Goal: Check status

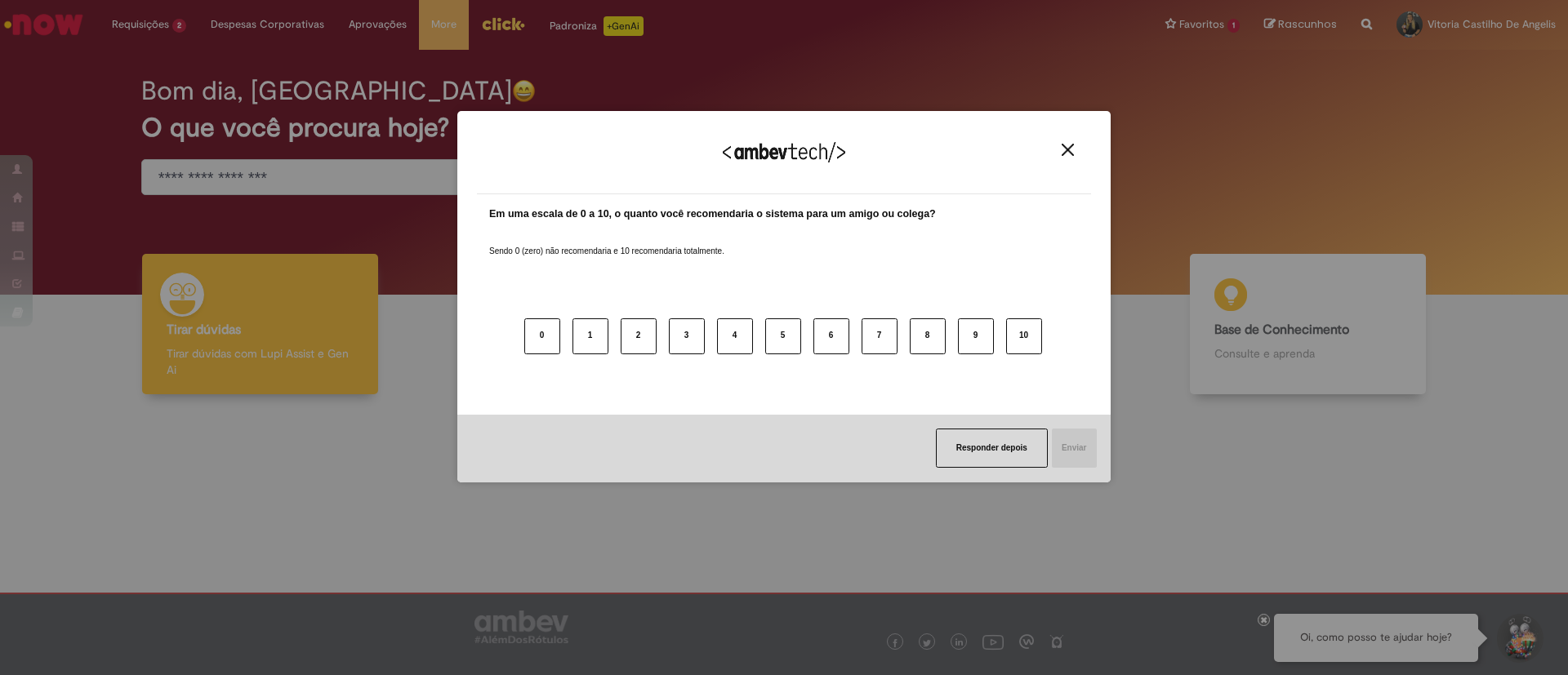
click at [1070, 144] on img "Close" at bounding box center [1068, 149] width 12 height 12
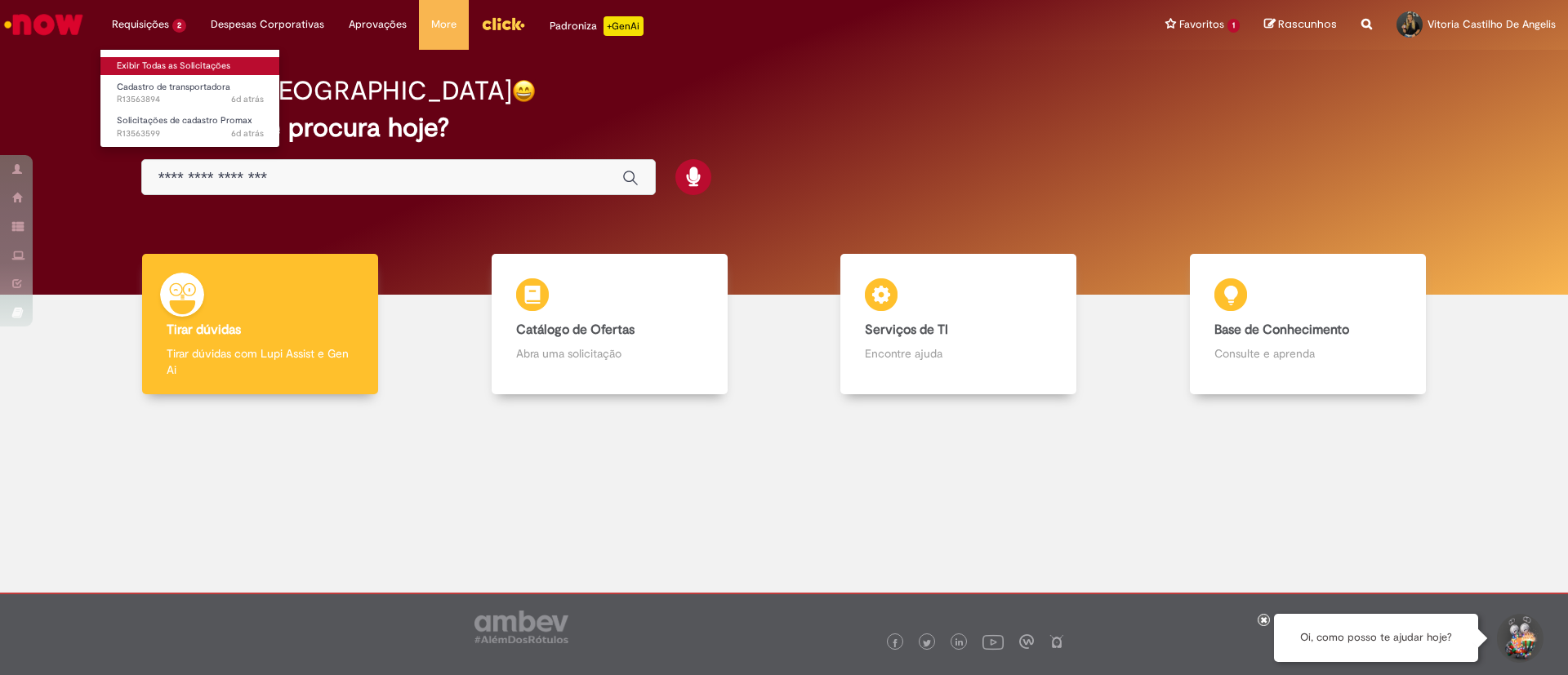
click at [158, 65] on link "Exibir Todas as Solicitações" at bounding box center [191, 66] width 180 height 18
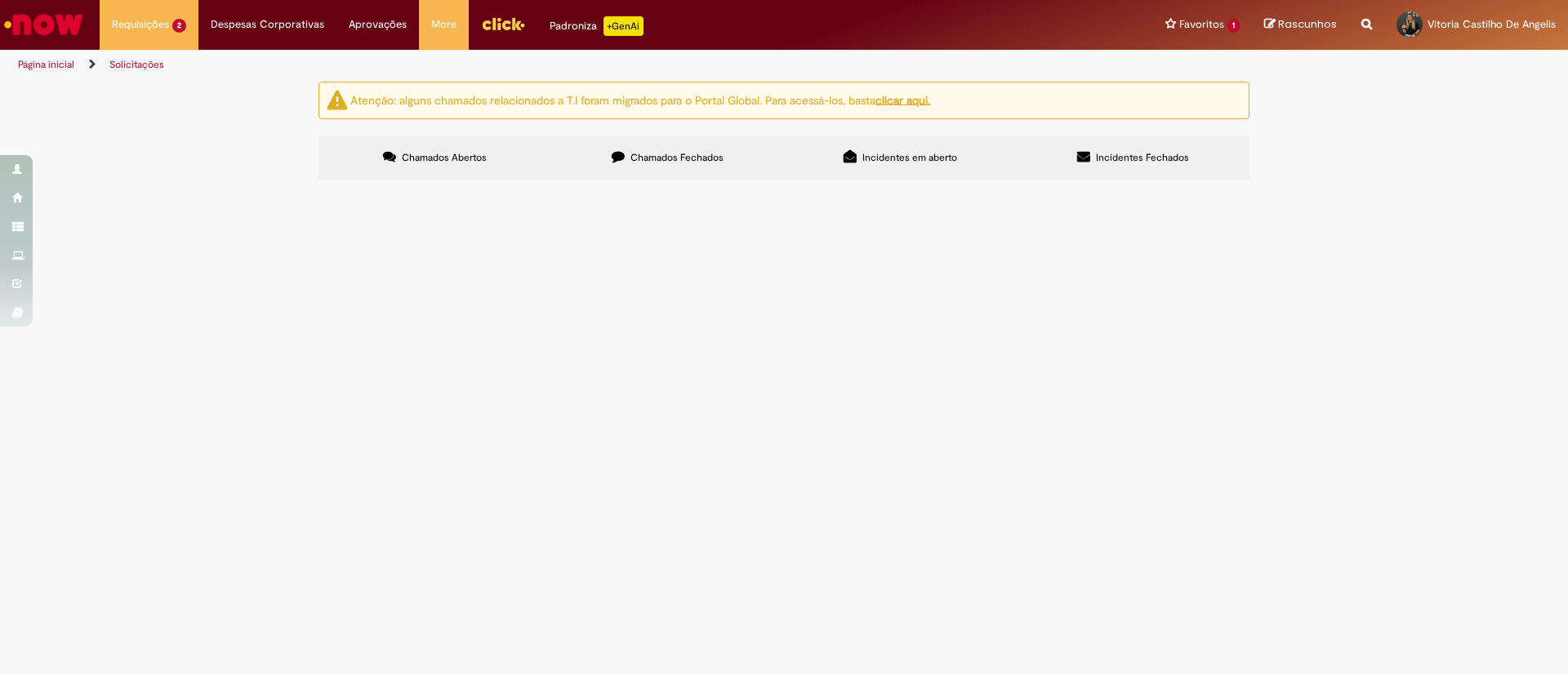
click at [697, 154] on span "Chamados Fechados" at bounding box center [677, 158] width 93 height 13
click at [489, 163] on label "Chamados Abertos" at bounding box center [435, 157] width 233 height 44
click at [0, 0] on span "Solicito o cadastro para o cliente Transportadora TRANSPORTES IMEDIATO S/A" at bounding box center [0, 0] width 0 height 0
click at [0, 0] on span "Solicitações de cadastro Promax" at bounding box center [0, 0] width 0 height 0
click at [0, 0] on span "R13563599" at bounding box center [0, 0] width 0 height 0
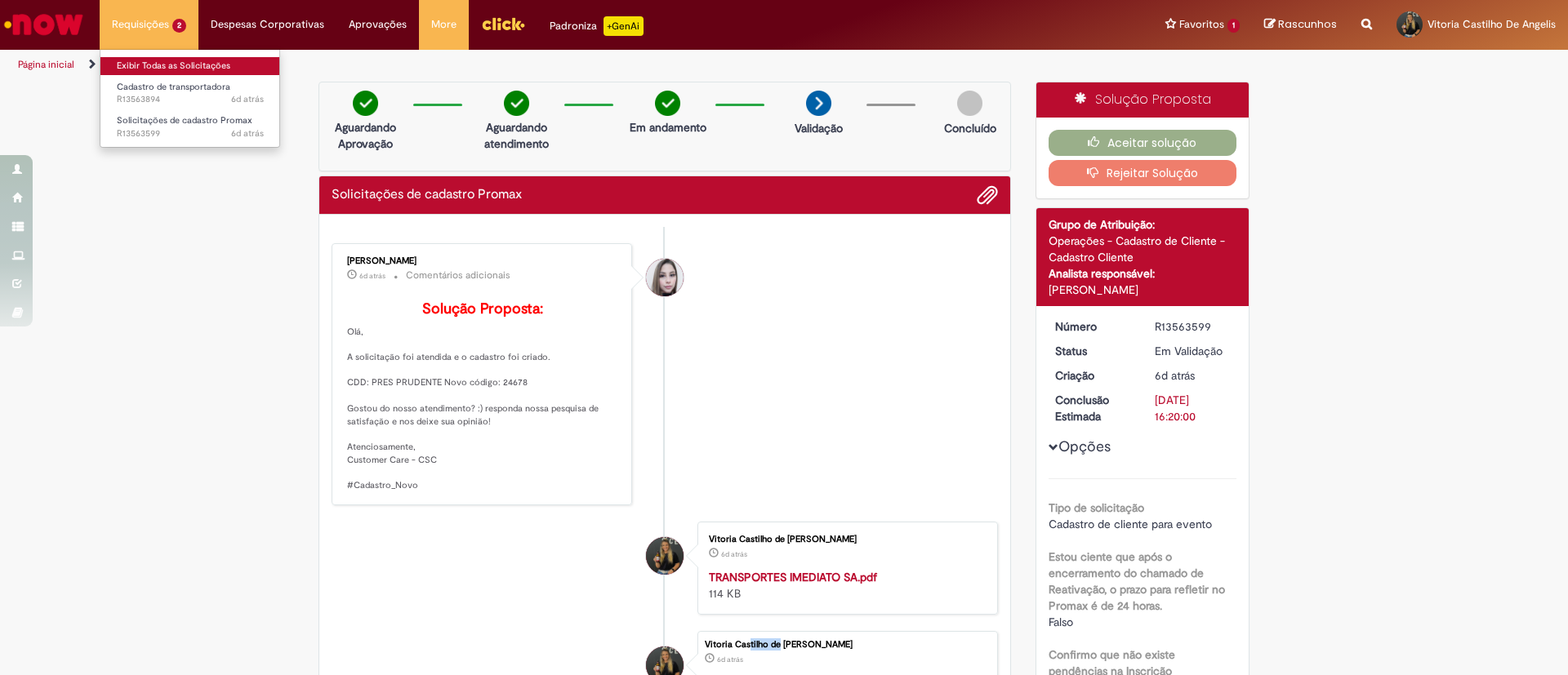
click at [164, 64] on link "Exibir Todas as Solicitações" at bounding box center [191, 66] width 180 height 18
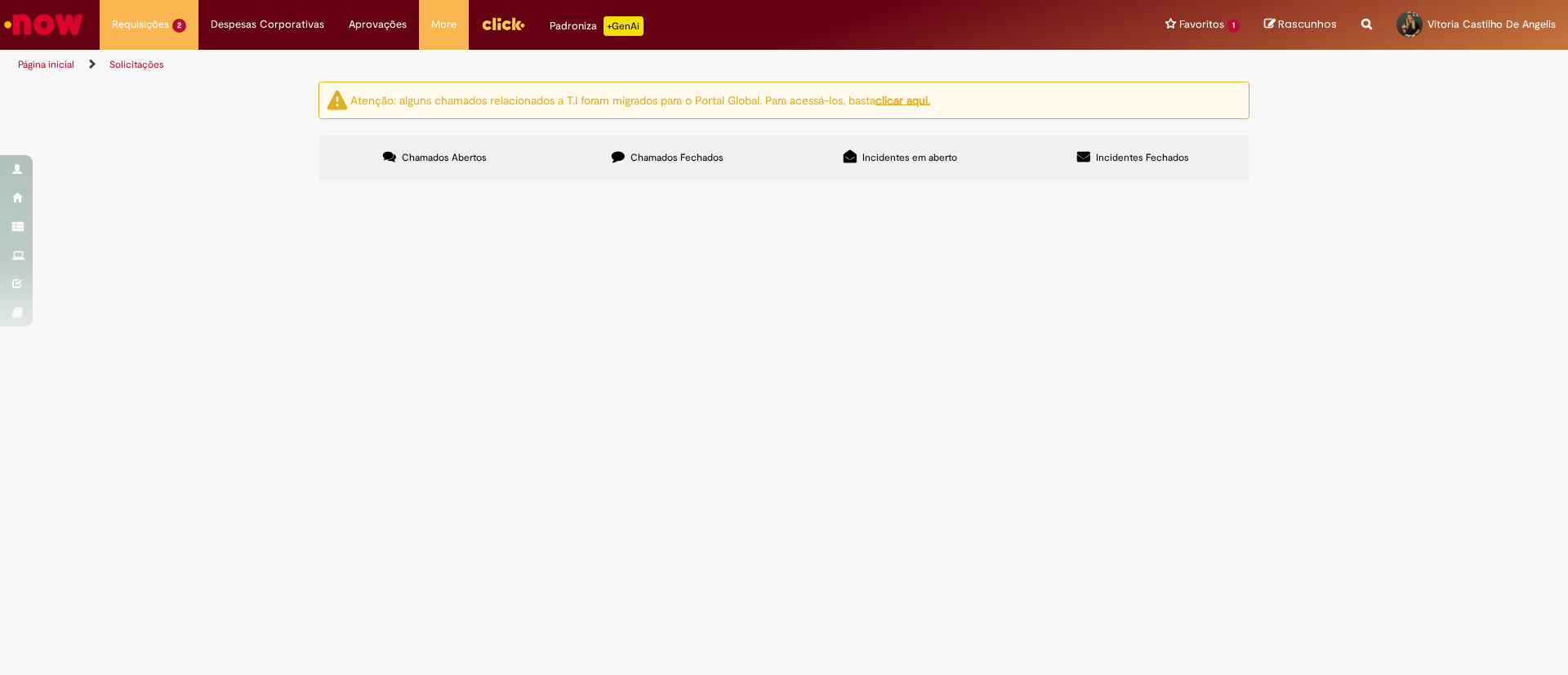
click at [0, 0] on span "Cadastro de transportadora" at bounding box center [0, 0] width 0 height 0
